Goal: Information Seeking & Learning: Check status

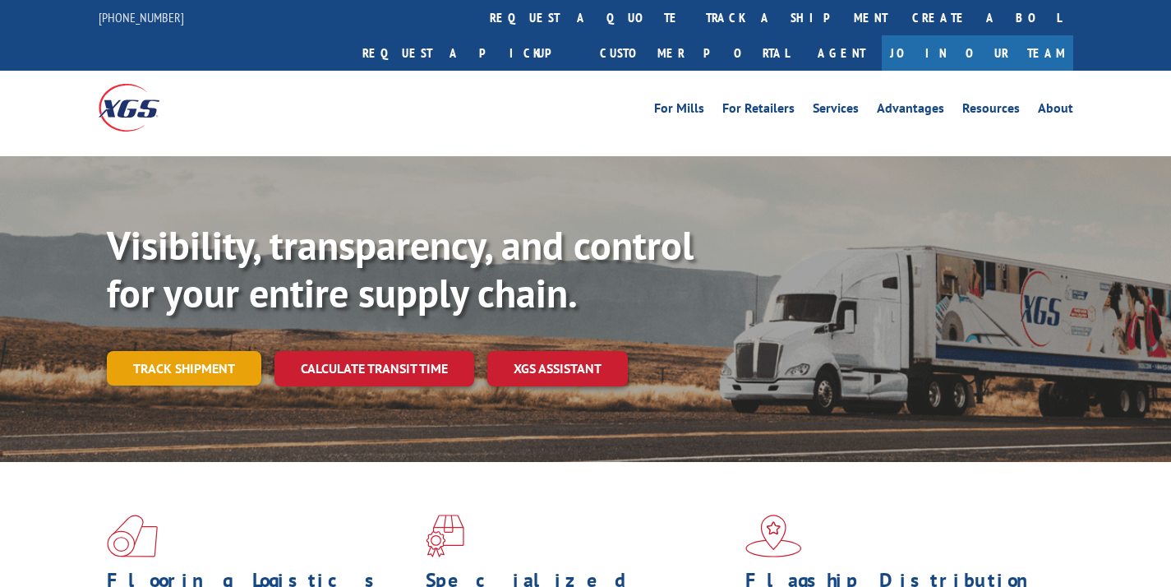
click at [197, 351] on link "Track shipment" at bounding box center [184, 368] width 154 height 35
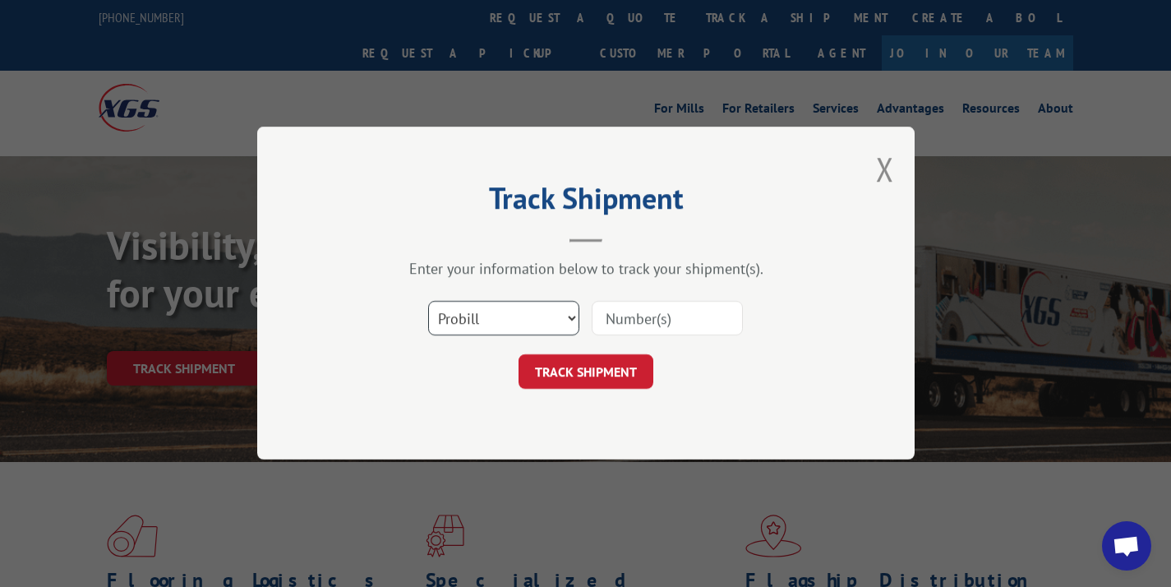
click at [536, 304] on select "Select category... Probill BOL PO" at bounding box center [503, 318] width 151 height 35
select select "bol"
click at [633, 317] on input at bounding box center [666, 318] width 151 height 35
paste input "362696"
type input "362696"
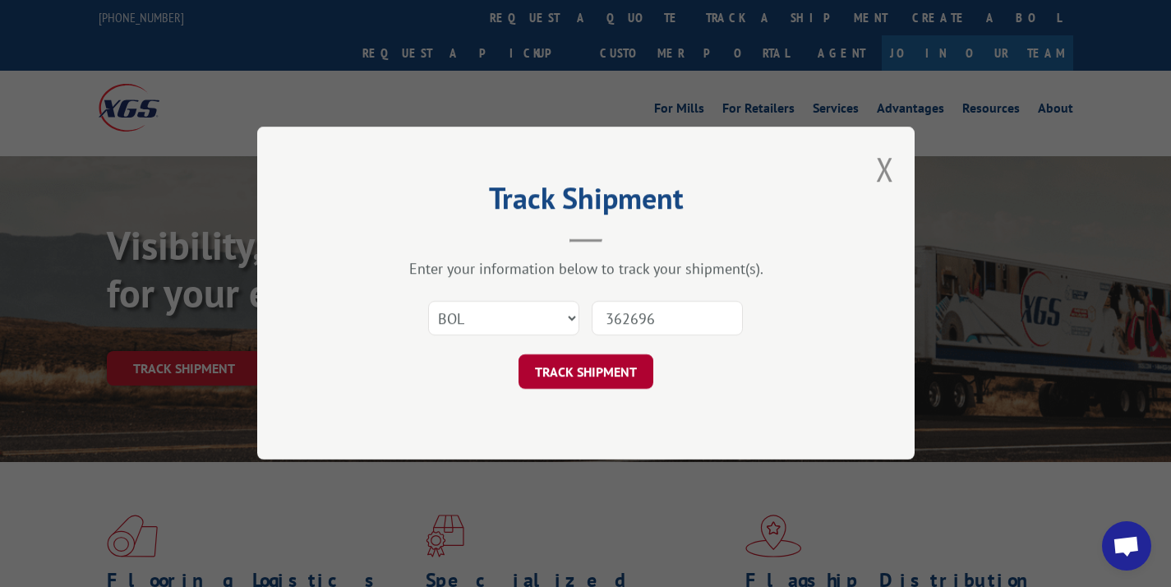
click at [568, 377] on button "TRACK SHIPMENT" at bounding box center [585, 372] width 135 height 35
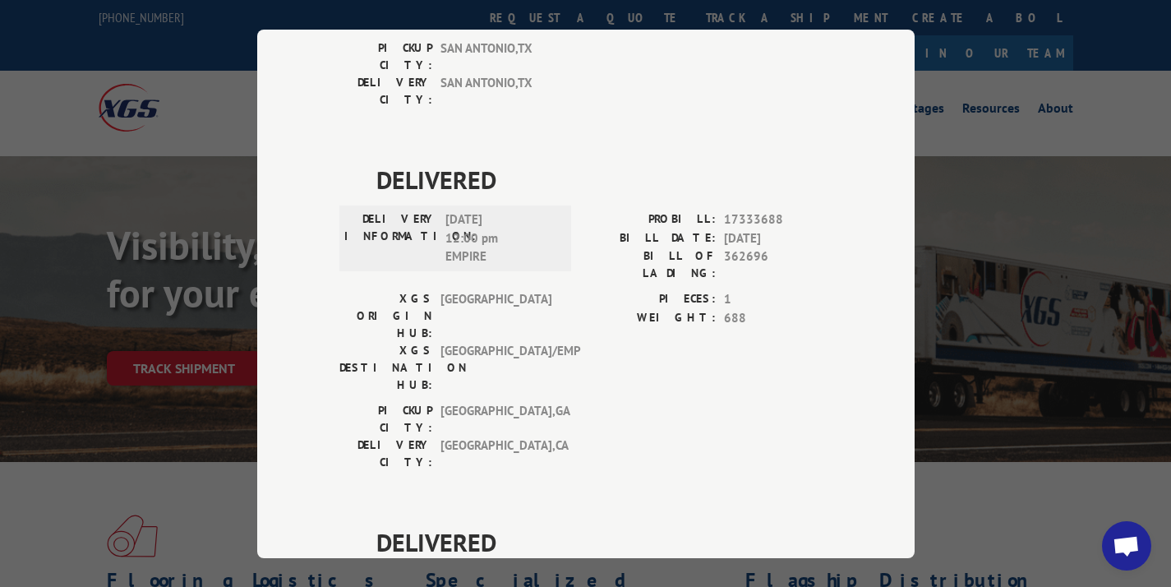
scroll to position [502, 0]
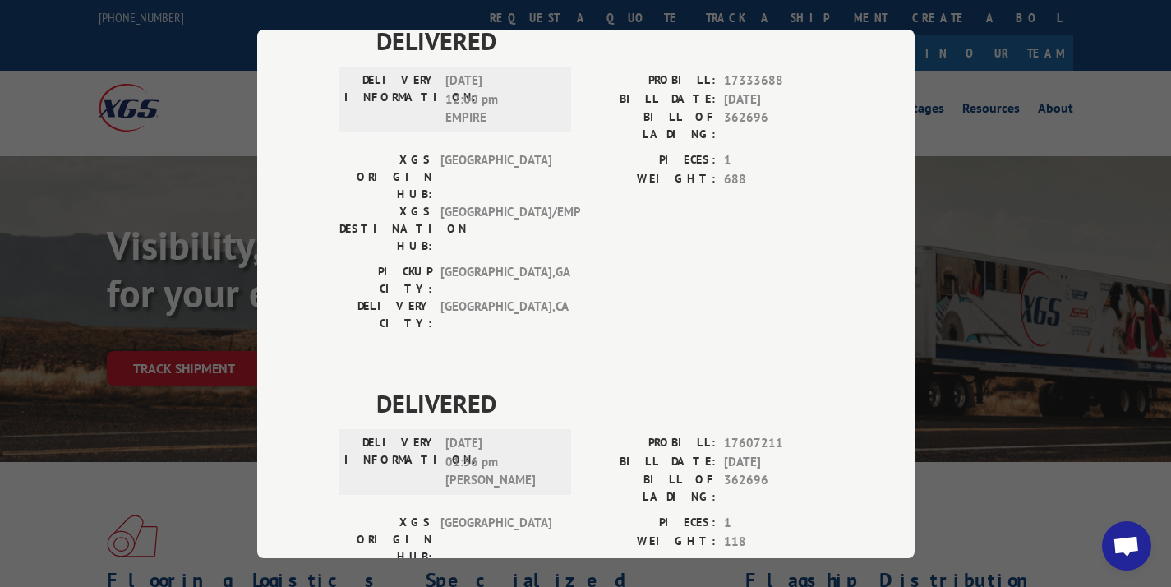
click at [714, 183] on div "DELIVERED DELIVERY INFORMATION: [DATE] 12:00 pm [PERSON_NAME]: 13652329 BILL DA…" at bounding box center [585, 203] width 493 height 1087
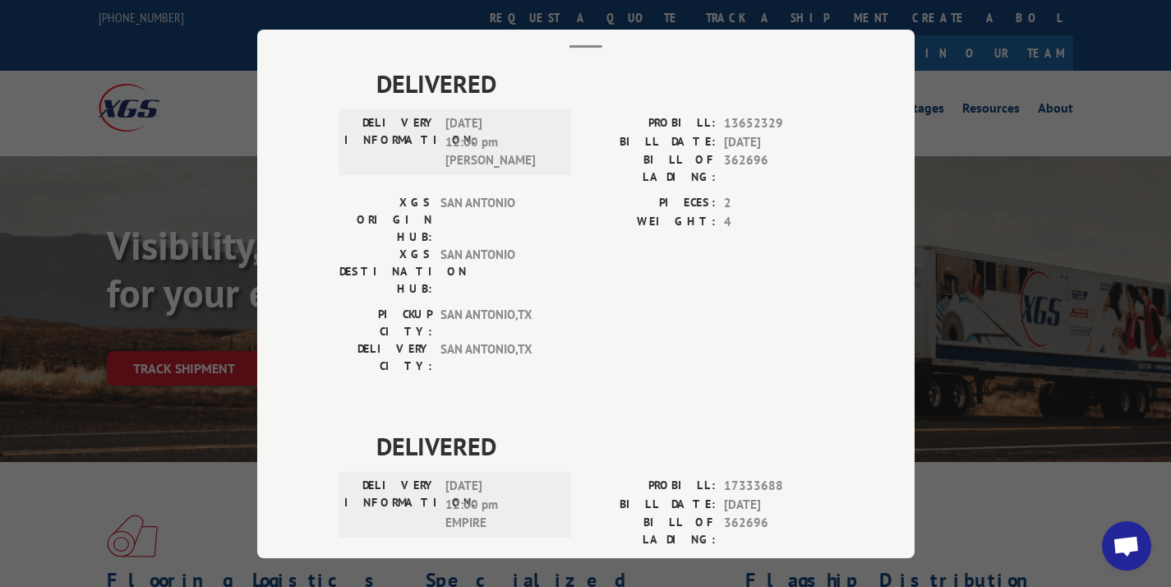
scroll to position [0, 0]
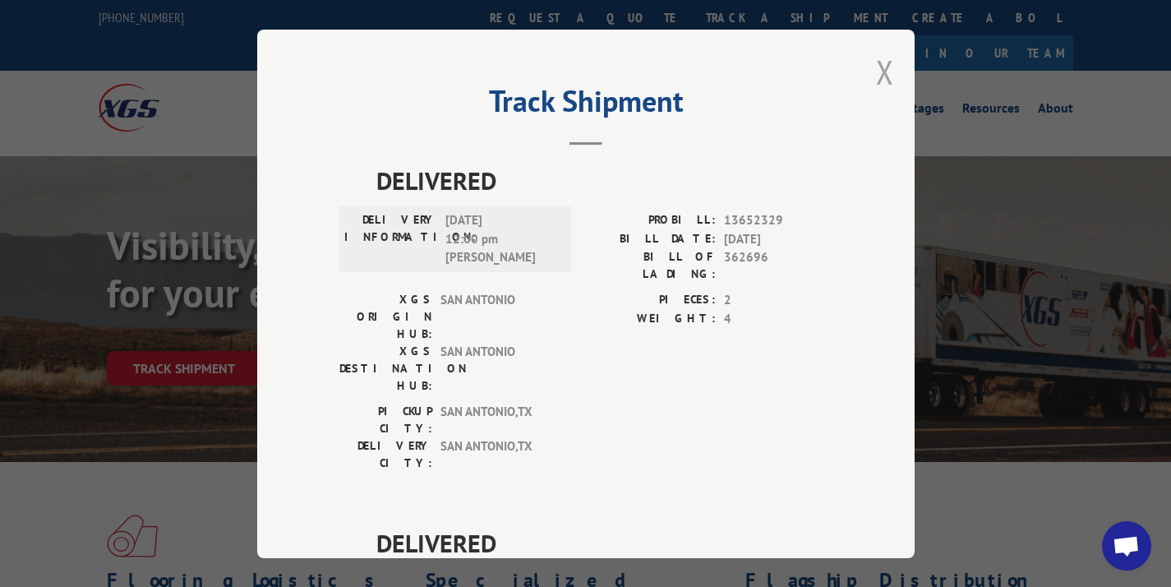
click at [881, 66] on button "Close modal" at bounding box center [885, 72] width 18 height 44
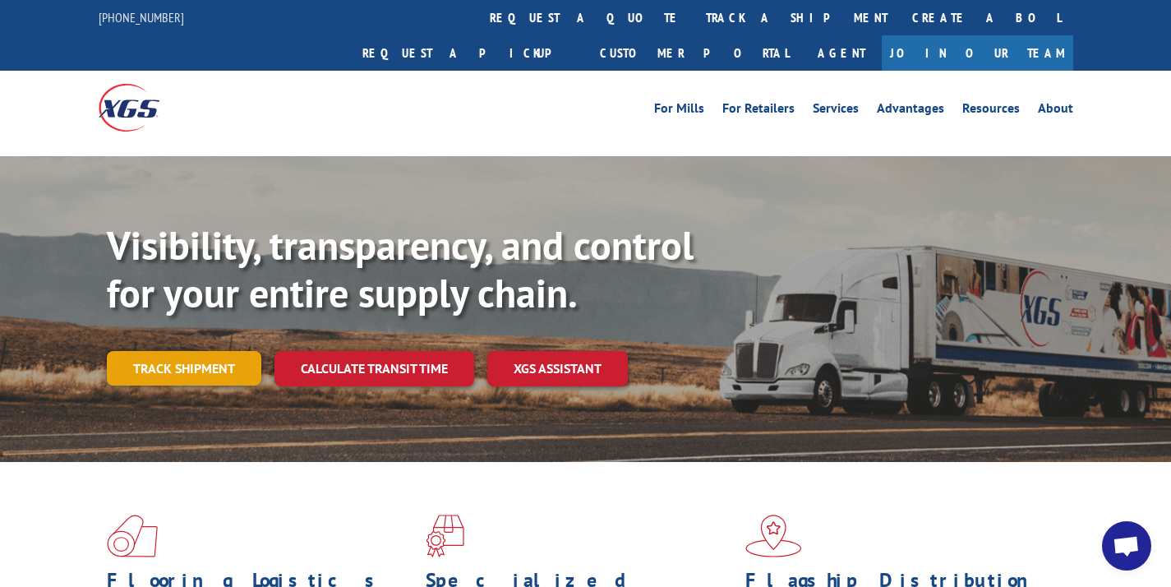
click at [131, 351] on link "Track shipment" at bounding box center [184, 368] width 154 height 35
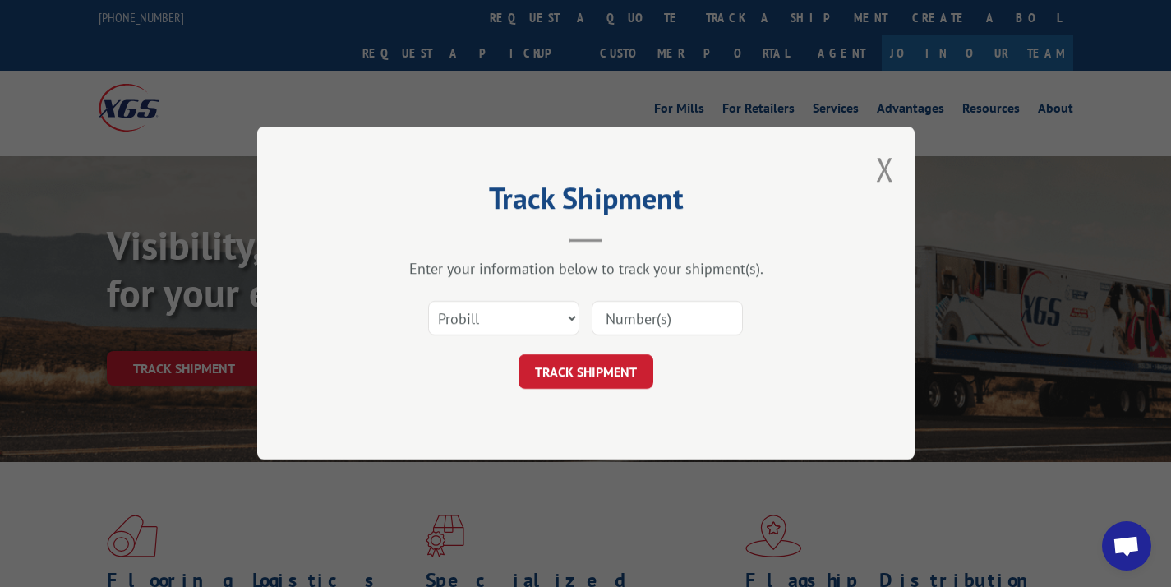
click at [627, 309] on input at bounding box center [666, 318] width 151 height 35
paste input "17590653"
type input "17590653"
click at [605, 372] on button "TRACK SHIPMENT" at bounding box center [585, 372] width 135 height 35
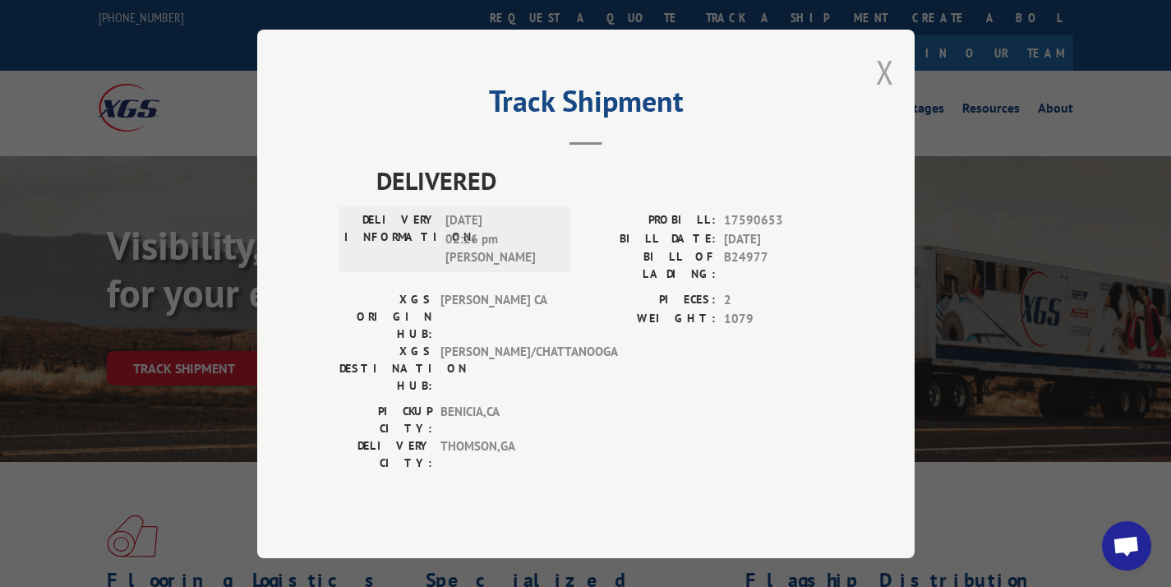
click at [890, 94] on button "Close modal" at bounding box center [885, 72] width 18 height 44
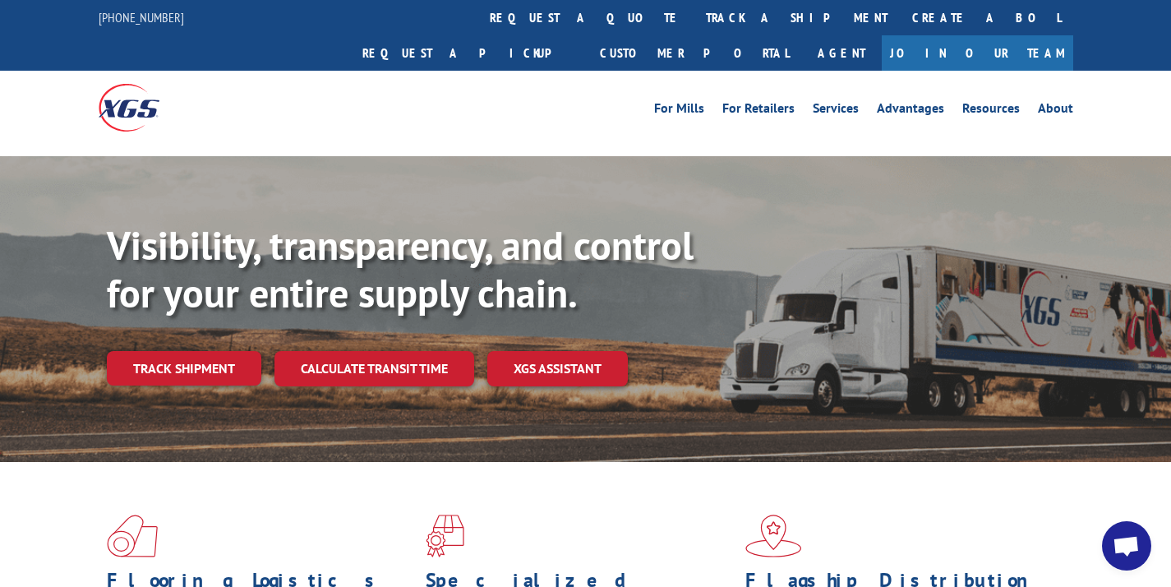
click at [184, 357] on div "Visibility, transparency, and control for your entire supply chain. Track shipm…" at bounding box center [639, 336] width 1064 height 229
click at [184, 351] on link "Track shipment" at bounding box center [184, 368] width 154 height 35
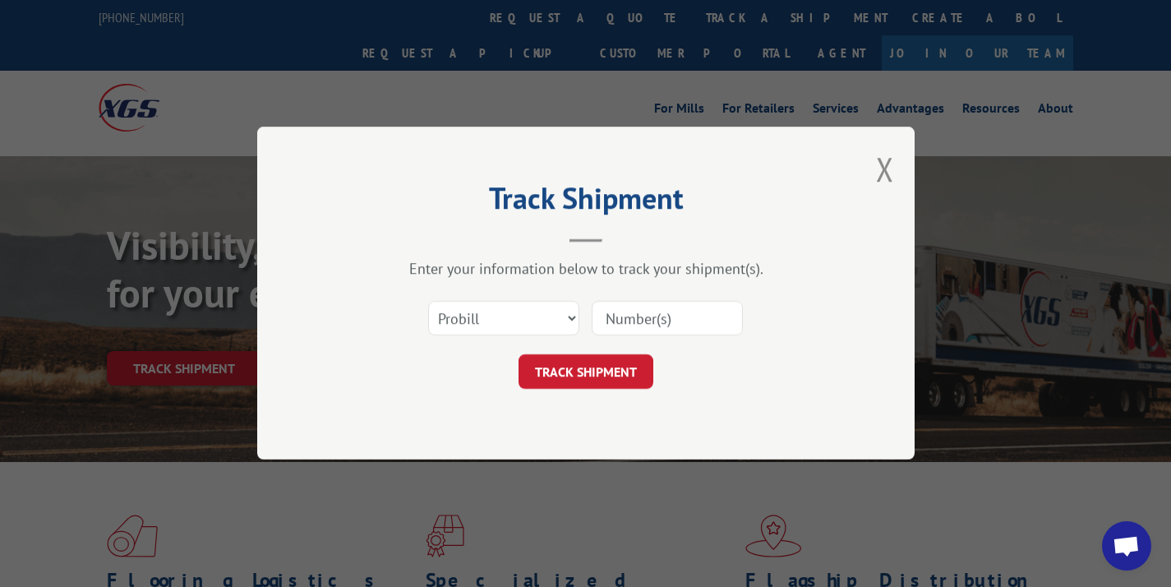
click at [665, 317] on input at bounding box center [666, 318] width 151 height 35
paste input "17607338"
type input "17607338"
click at [602, 370] on button "TRACK SHIPMENT" at bounding box center [585, 372] width 135 height 35
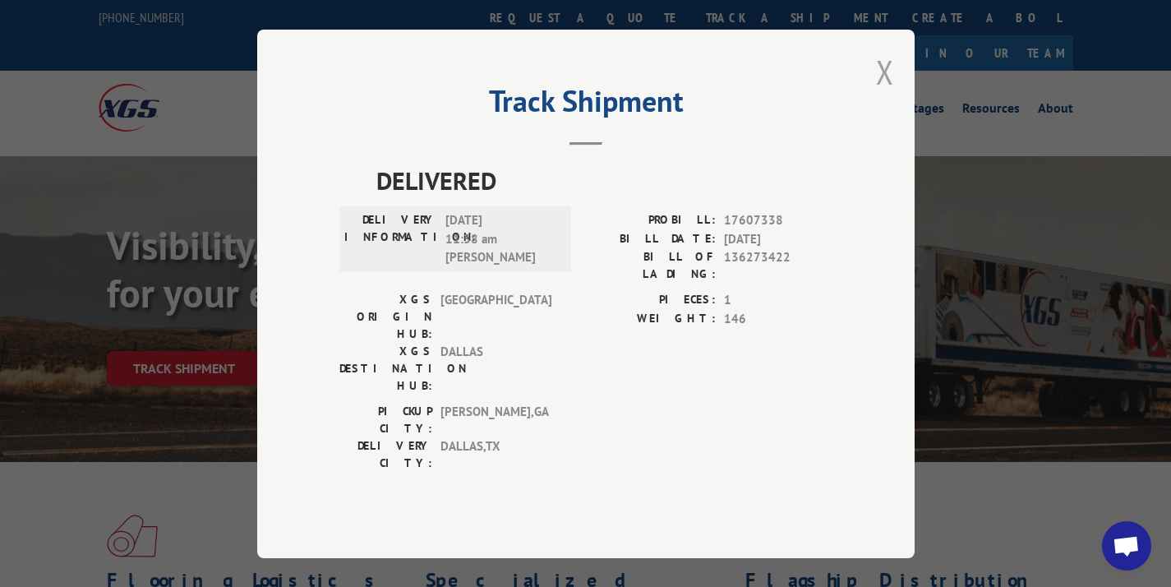
click at [881, 94] on button "Close modal" at bounding box center [885, 72] width 18 height 44
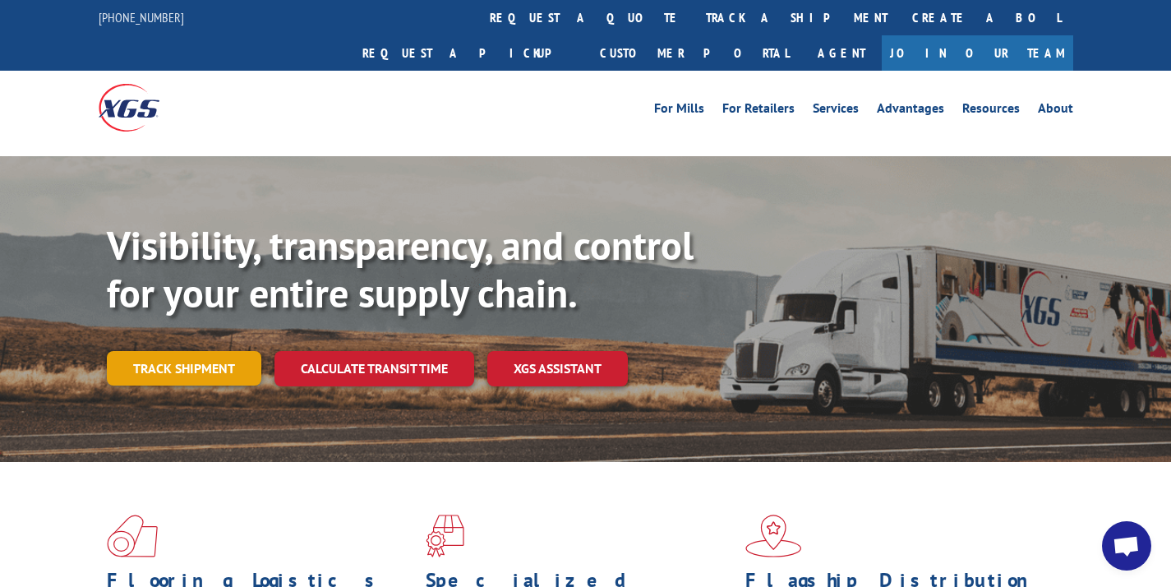
click at [184, 351] on link "Track shipment" at bounding box center [184, 368] width 154 height 35
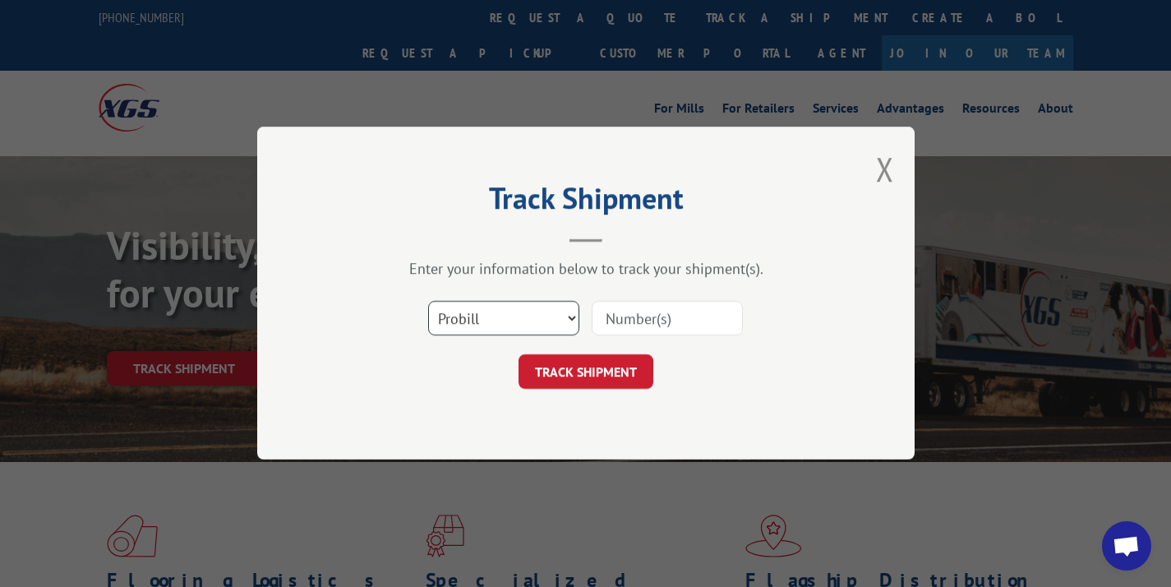
click at [534, 307] on select "Select category... Probill BOL PO" at bounding box center [503, 318] width 151 height 35
click at [498, 319] on select "Select category... Probill BOL PO" at bounding box center [503, 318] width 151 height 35
select select "bol"
click at [610, 321] on input at bounding box center [666, 318] width 151 height 35
paste input "3376177"
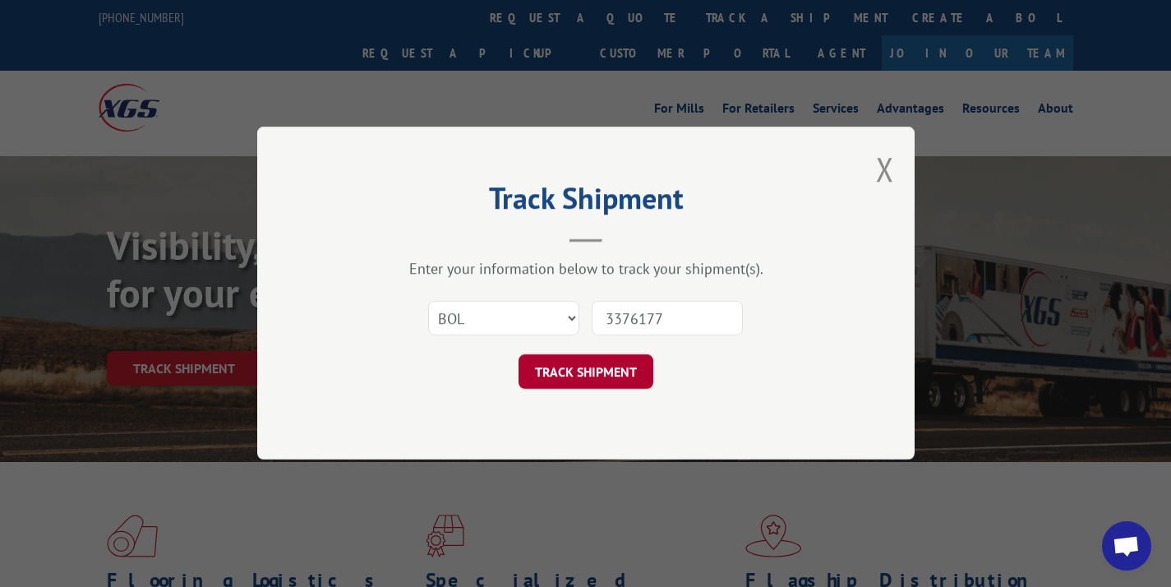
type input "3376177"
click at [603, 377] on button "TRACK SHIPMENT" at bounding box center [585, 372] width 135 height 35
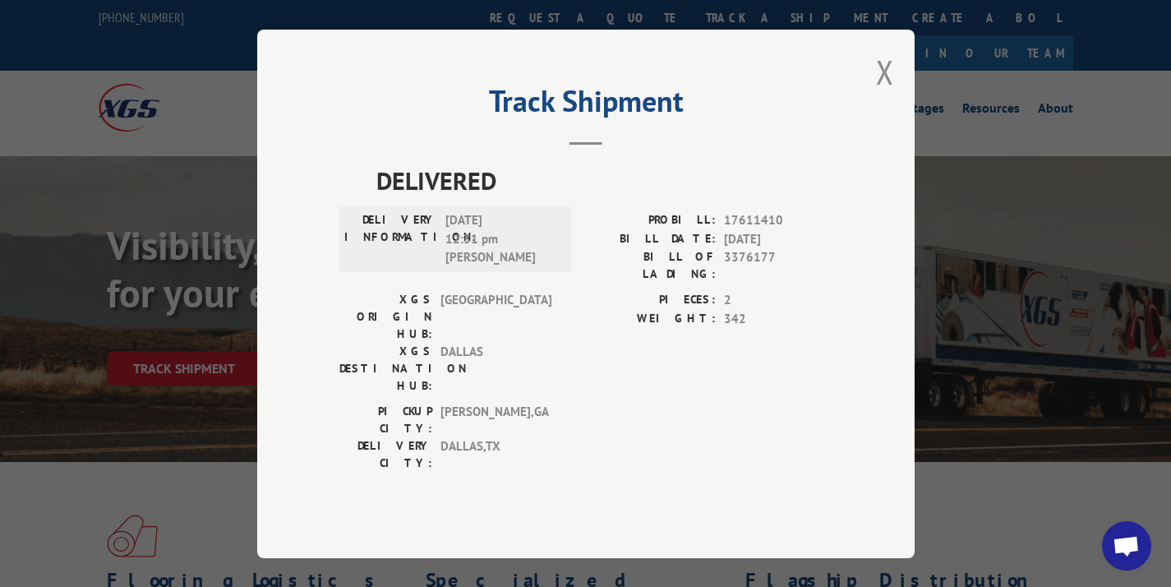
click at [871, 96] on div "Track Shipment DELIVERED DELIVERY INFORMATION: [DATE] 12:31 pm [PERSON_NAME]: 1…" at bounding box center [585, 294] width 657 height 528
click at [881, 94] on button "Close modal" at bounding box center [885, 72] width 18 height 44
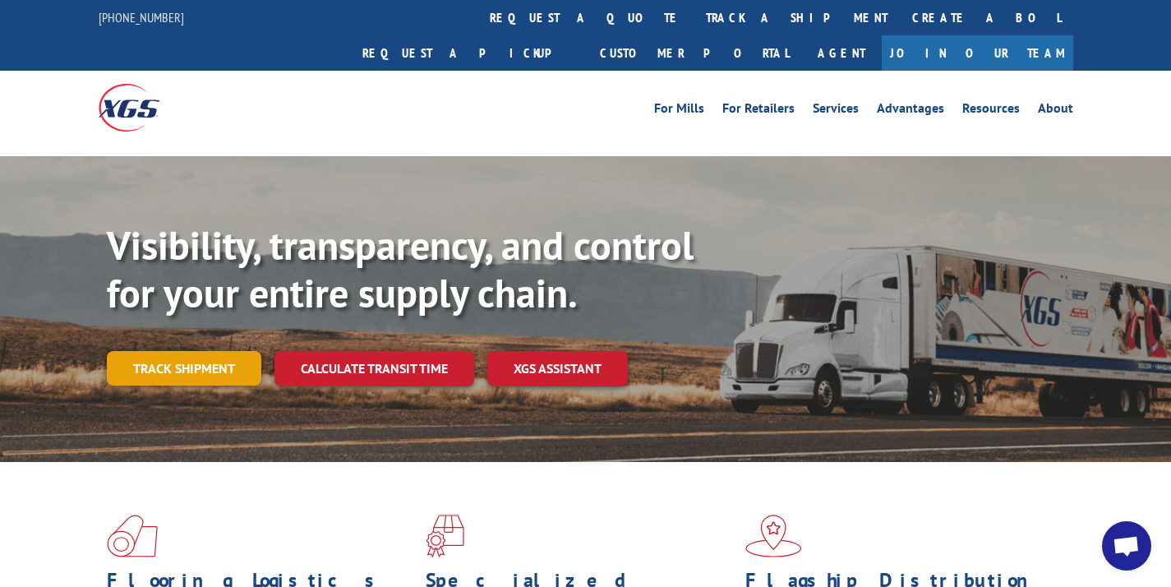
click at [194, 351] on link "Track shipment" at bounding box center [184, 368] width 154 height 35
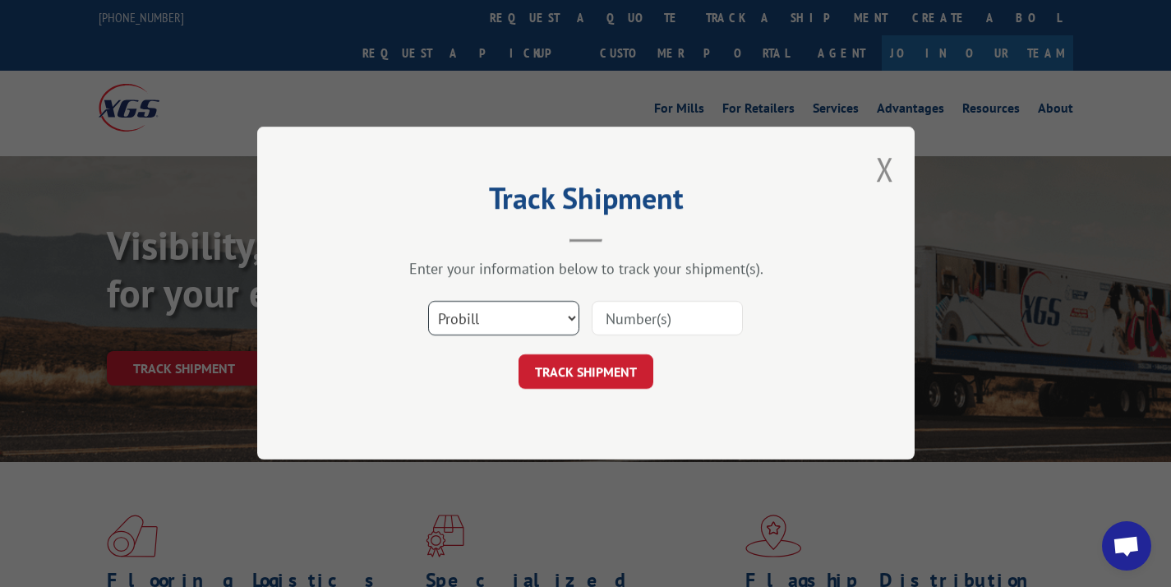
click at [493, 320] on select "Select category... Probill BOL PO" at bounding box center [503, 318] width 151 height 35
select select "bol"
click at [643, 319] on input at bounding box center [666, 318] width 151 height 35
paste input "3376177"
type input "3376177"
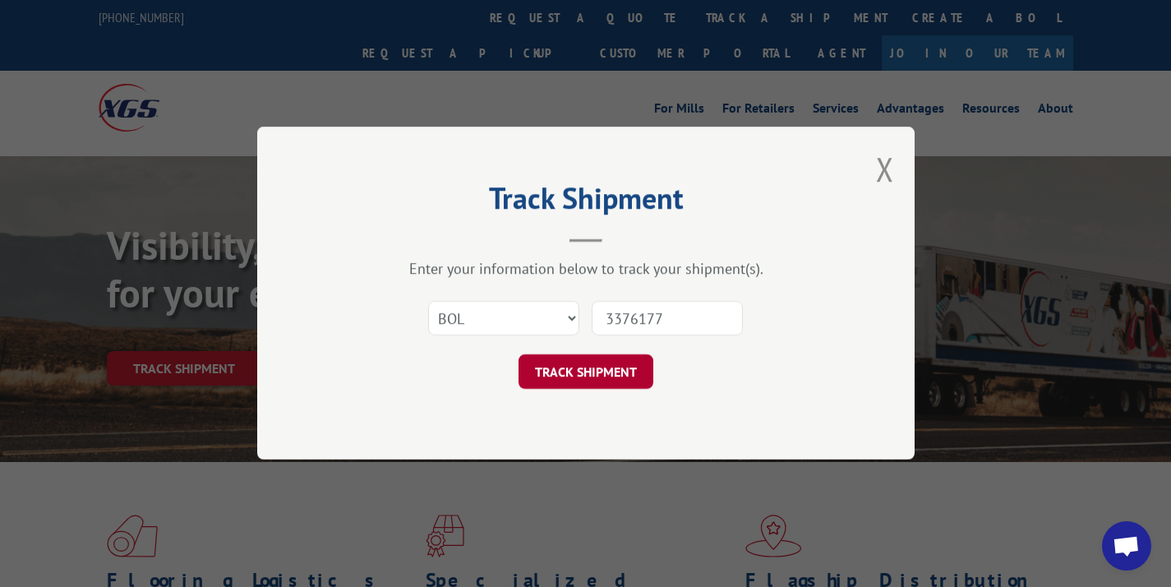
click at [614, 374] on button "TRACK SHIPMENT" at bounding box center [585, 372] width 135 height 35
